Goal: Information Seeking & Learning: Find contact information

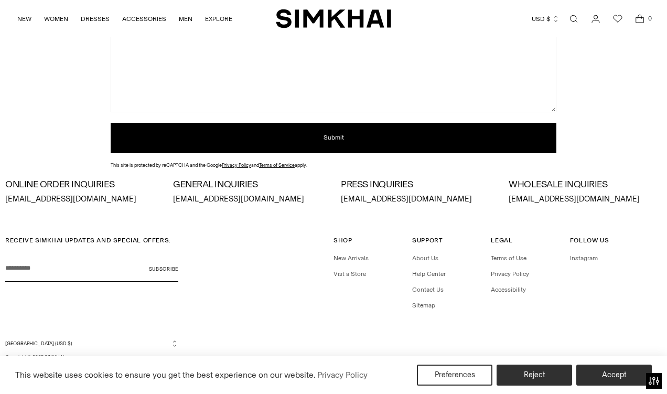
scroll to position [264, 0]
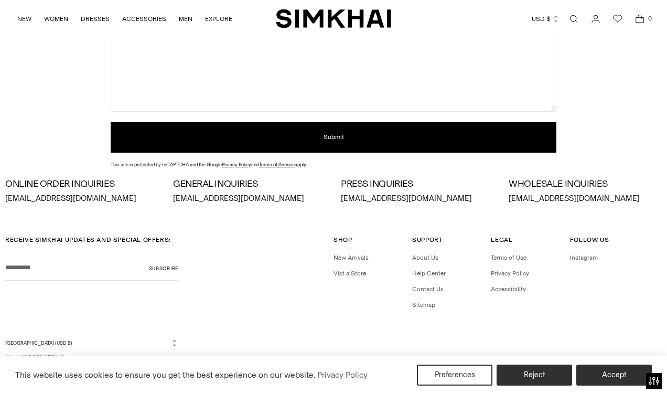
click at [8, 201] on p "[EMAIL_ADDRESS][DOMAIN_NAME]" at bounding box center [81, 199] width 153 height 12
click at [339, 202] on div "ONLINE ORDER INQUIRIES orders@simkhai.com GENERAL INQUIRIES info@simkhai.com PR…" at bounding box center [333, 192] width 657 height 26
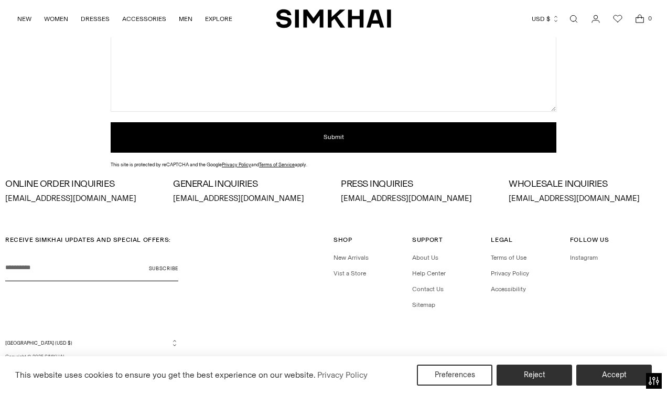
click at [546, 198] on p "[EMAIL_ADDRESS][DOMAIN_NAME]" at bounding box center [585, 199] width 153 height 12
click at [546, 198] on p "sales@simkhai.com" at bounding box center [585, 199] width 153 height 12
click at [199, 198] on p "info@simkhai.com" at bounding box center [249, 199] width 153 height 12
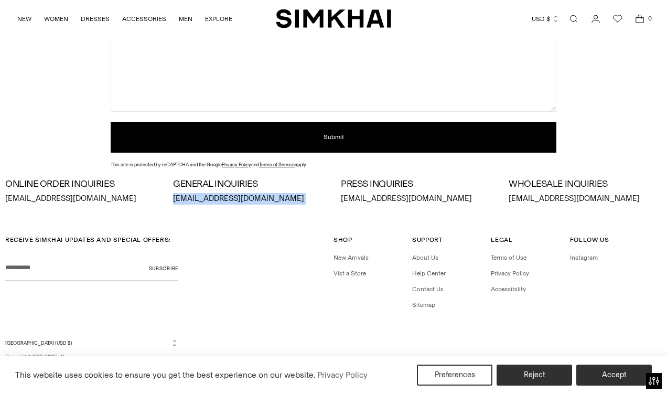
click at [199, 198] on p "info@simkhai.com" at bounding box center [249, 199] width 153 height 12
copy div "info@simkhai.com"
click at [19, 195] on p "orders@simkhai.com" at bounding box center [81, 199] width 153 height 12
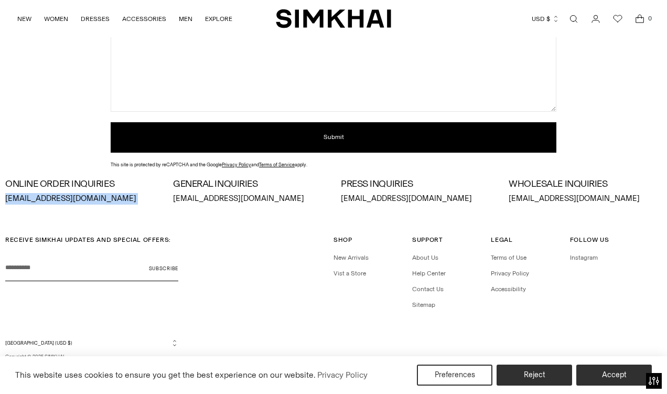
click at [19, 195] on p "orders@simkhai.com" at bounding box center [81, 199] width 153 height 12
copy div "orders@simkhai.com"
click at [532, 203] on p "sales@simkhai.com" at bounding box center [585, 199] width 153 height 12
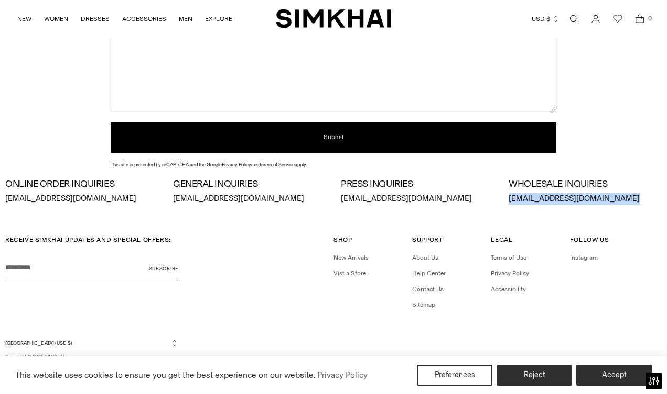
click at [532, 203] on p "sales@simkhai.com" at bounding box center [585, 199] width 153 height 12
copy div "sales@simkhai.com"
click at [177, 198] on p "info@simkhai.com" at bounding box center [249, 199] width 153 height 12
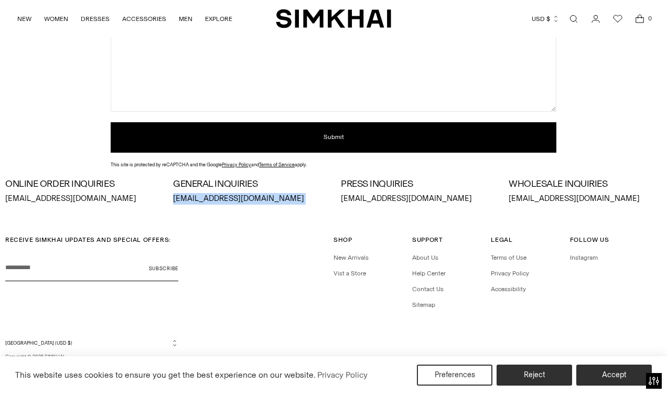
click at [177, 198] on p "info@simkhai.com" at bounding box center [249, 199] width 153 height 12
copy div "info@simkhai.com"
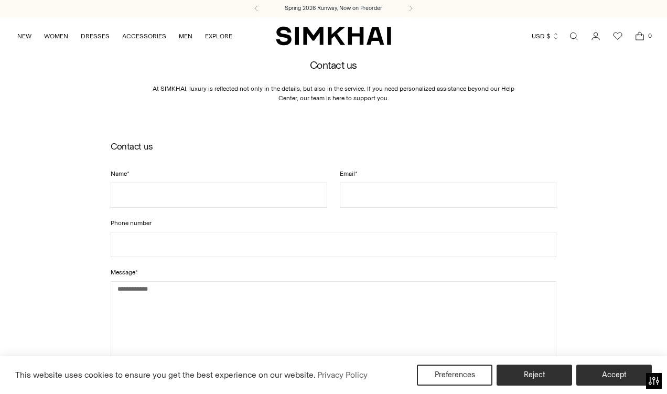
scroll to position [0, 0]
